Goal: Task Accomplishment & Management: Complete application form

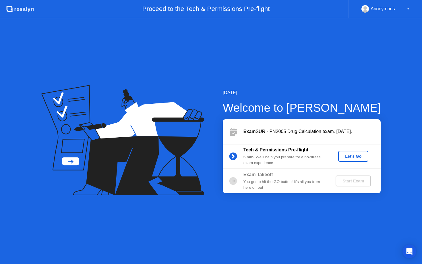
click at [357, 156] on div "Let's Go" at bounding box center [353, 156] width 26 height 5
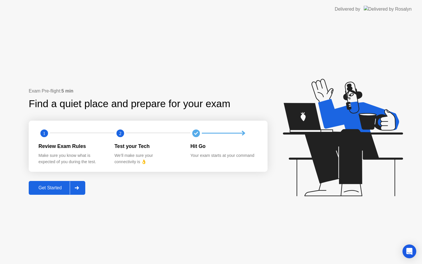
click at [80, 190] on div at bounding box center [77, 187] width 14 height 13
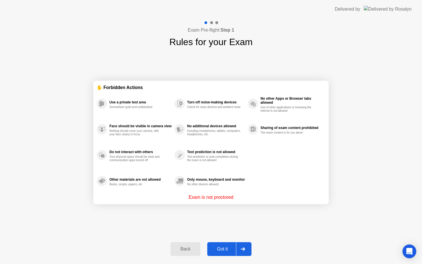
click at [242, 249] on icon at bounding box center [243, 248] width 4 height 3
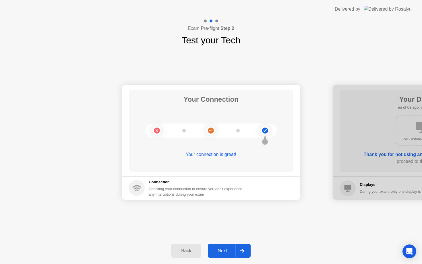
click at [227, 253] on div "Next" at bounding box center [222, 250] width 26 height 5
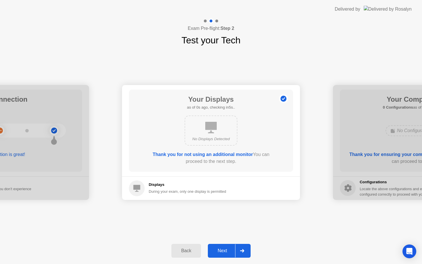
click at [227, 253] on div "Next" at bounding box center [222, 250] width 26 height 5
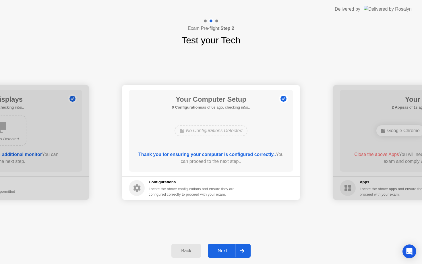
click at [227, 253] on div "Next" at bounding box center [222, 250] width 26 height 5
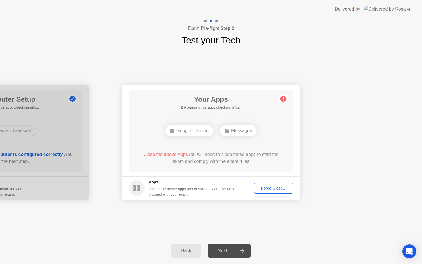
click at [241, 255] on div at bounding box center [242, 250] width 14 height 13
click at [259, 189] on div "Force Close..." at bounding box center [273, 188] width 35 height 5
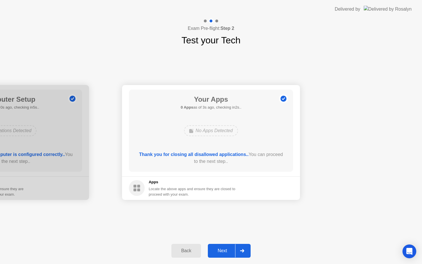
click at [242, 254] on div at bounding box center [242, 250] width 14 height 13
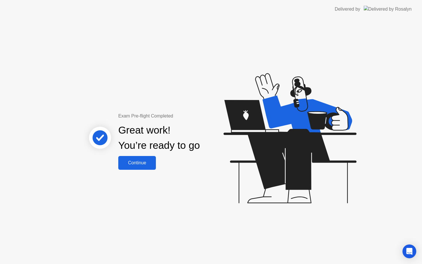
click at [149, 167] on button "Continue" at bounding box center [137, 163] width 38 height 14
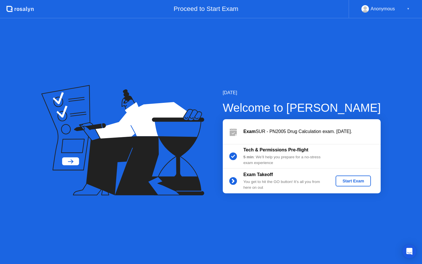
click at [349, 184] on button "Start Exam" at bounding box center [352, 180] width 35 height 11
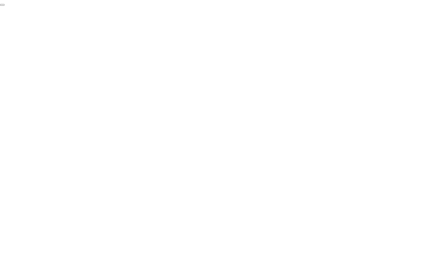
click div "End Proctoring Session"
